Goal: Check status: Check status

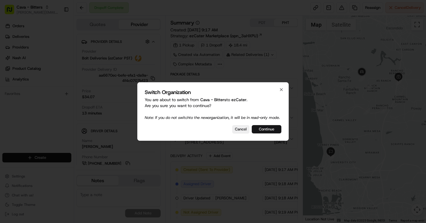
click at [276, 133] on button "Continue" at bounding box center [267, 129] width 30 height 8
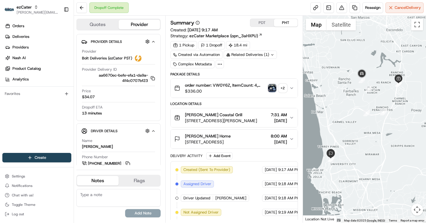
click at [251, 79] on button "order number: VW0Y6Z, ItemCount: 4, itemDescriptions: 1 Quesadilla Platter, 1 W…" at bounding box center [234, 88] width 127 height 19
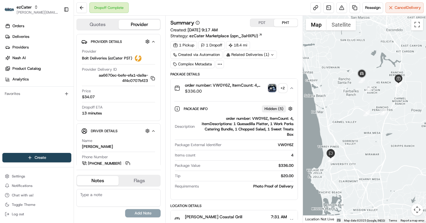
click at [251, 79] on button "order number: VW0Y6Z, ItemCount: 4, itemDescriptions: 1 Quesadilla Platter, 1 W…" at bounding box center [234, 88] width 127 height 19
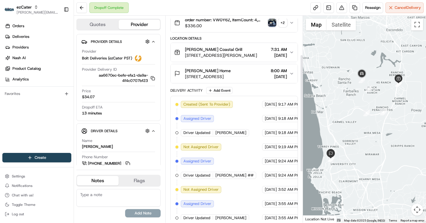
scroll to position [63, 0]
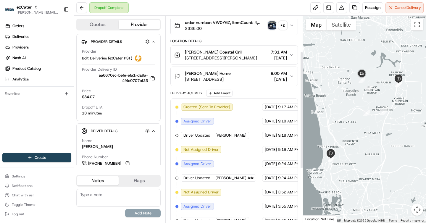
click at [271, 78] on span "[DATE]" at bounding box center [279, 79] width 16 height 6
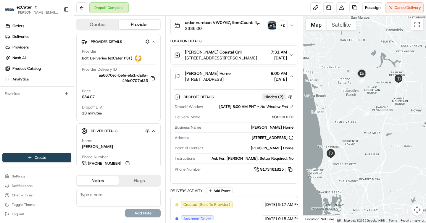
scroll to position [70, 0]
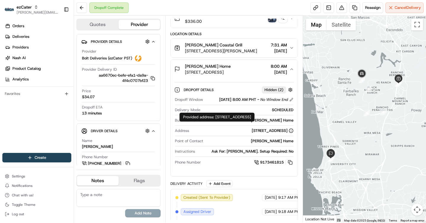
drag, startPoint x: 216, startPoint y: 115, endPoint x: 228, endPoint y: 123, distance: 14.4
click at [228, 122] on div "Provided address: [STREET_ADDRESS] Provided address: [STREET_ADDRESS]" at bounding box center [217, 117] width 75 height 9
copy div "[STREET_ADDRESS]"
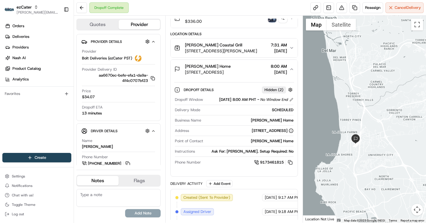
drag, startPoint x: 333, startPoint y: 150, endPoint x: 377, endPoint y: 97, distance: 68.5
click at [377, 97] on div at bounding box center [364, 119] width 123 height 207
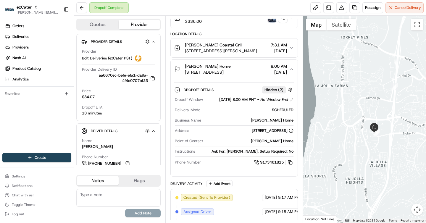
drag, startPoint x: 341, startPoint y: 138, endPoint x: 383, endPoint y: 77, distance: 74.3
click at [383, 77] on div at bounding box center [364, 119] width 123 height 207
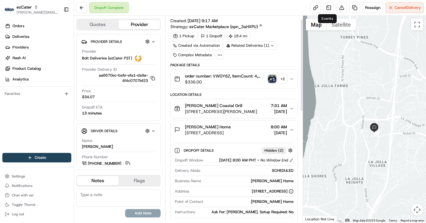
scroll to position [8, 0]
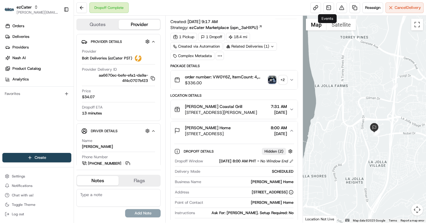
click at [289, 48] on div "1 Pickup 1 Dropoff 18.4 mi Created via Automation Related Deliveries (1) Comple…" at bounding box center [233, 46] width 127 height 27
